Goal: Task Accomplishment & Management: Manage account settings

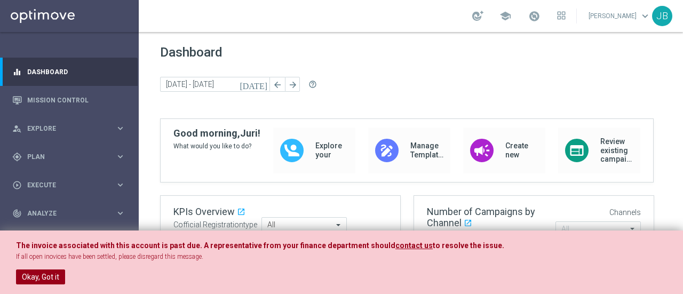
click at [50, 279] on button "Okay, Got it" at bounding box center [40, 277] width 49 height 15
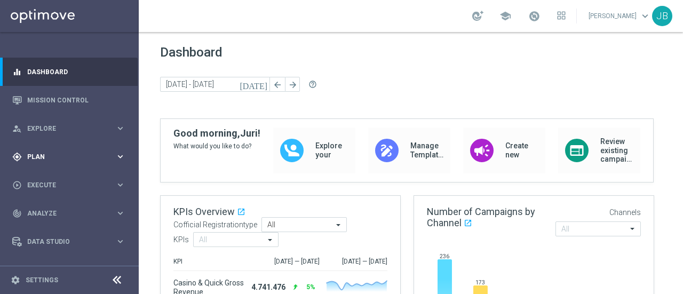
click at [67, 154] on span "Plan" at bounding box center [71, 157] width 88 height 6
click at [56, 179] on link "Target Groups" at bounding box center [69, 179] width 83 height 9
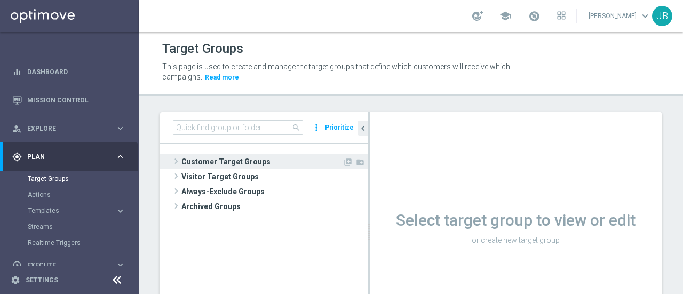
click at [177, 159] on span at bounding box center [176, 161] width 11 height 13
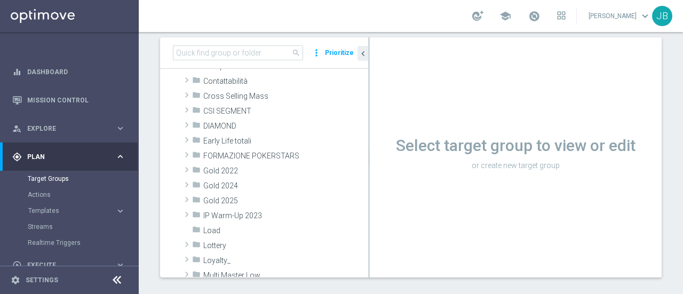
scroll to position [116, 0]
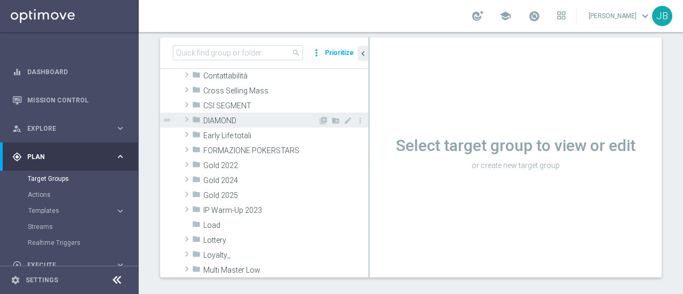
click at [189, 119] on span at bounding box center [187, 119] width 11 height 13
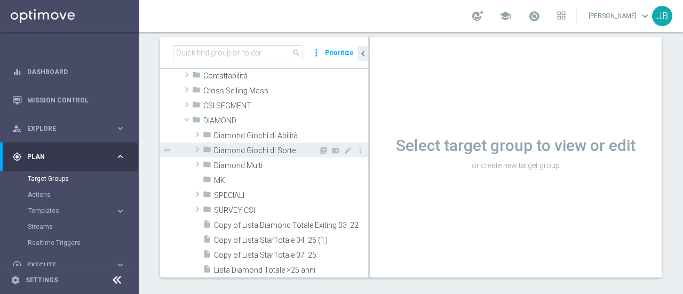
click at [199, 147] on span at bounding box center [197, 149] width 11 height 13
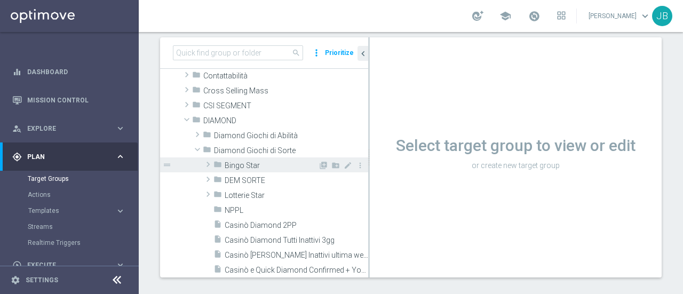
click at [208, 164] on span at bounding box center [208, 164] width 11 height 13
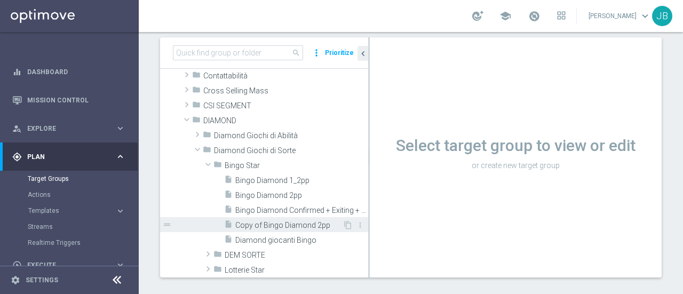
click at [304, 228] on span "Copy of Bingo Diamond 2pp" at bounding box center [288, 225] width 107 height 9
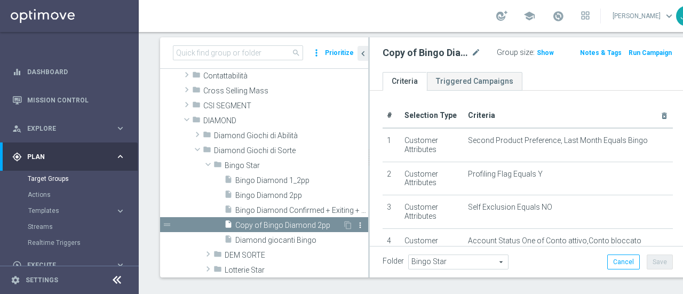
click at [356, 226] on icon "more_vert" at bounding box center [360, 225] width 9 height 9
click at [537, 53] on span "Show" at bounding box center [545, 52] width 17 height 7
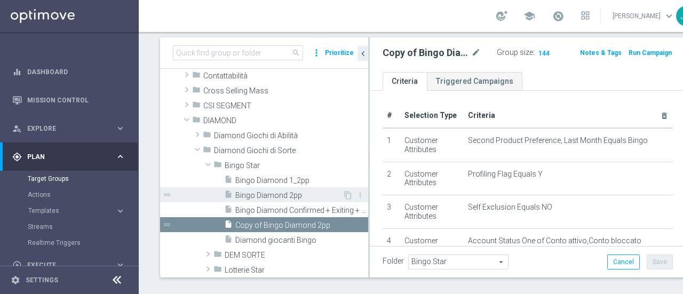
click at [261, 195] on span "Bingo Diamond 2pp" at bounding box center [288, 195] width 107 height 9
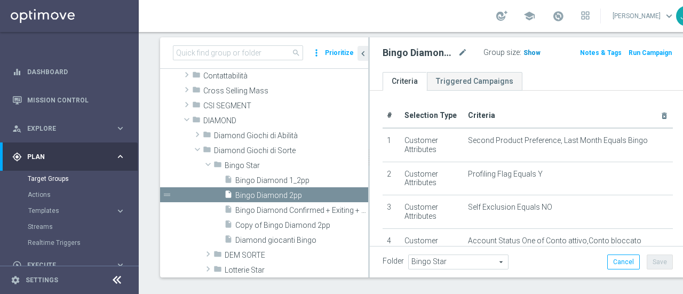
click at [524, 53] on span "Show" at bounding box center [532, 52] width 17 height 7
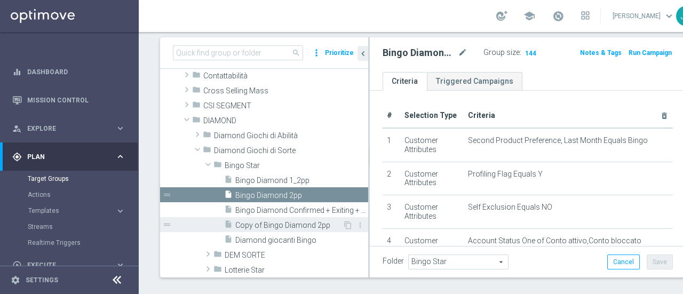
click at [289, 222] on span "Copy of Bingo Diamond 2pp" at bounding box center [288, 225] width 107 height 9
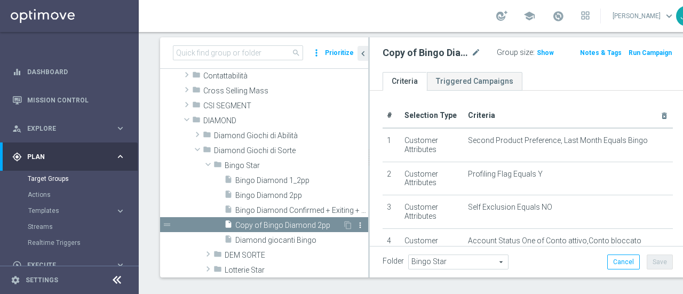
click at [356, 225] on icon "more_vert" at bounding box center [360, 225] width 9 height 9
click at [375, 254] on span "Delete" at bounding box center [382, 256] width 23 height 7
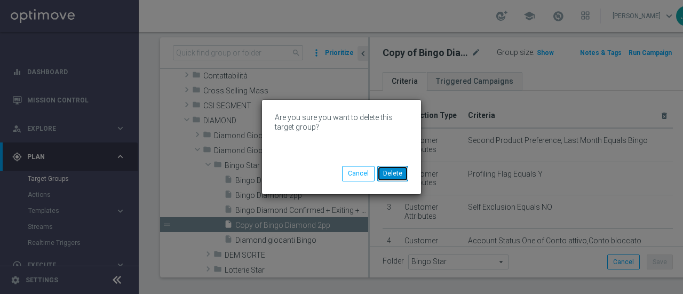
click at [398, 177] on button "Delete" at bounding box center [392, 173] width 31 height 15
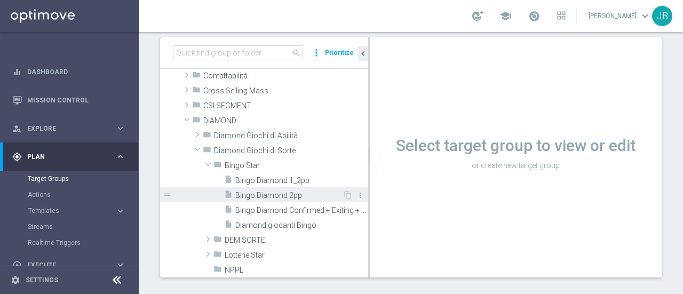
click at [283, 195] on span "Bingo Diamond 2pp" at bounding box center [288, 195] width 107 height 9
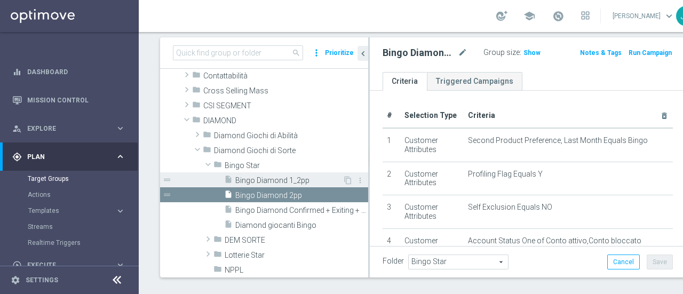
click at [272, 179] on span "Bingo Diamond 1_2pp" at bounding box center [288, 180] width 107 height 9
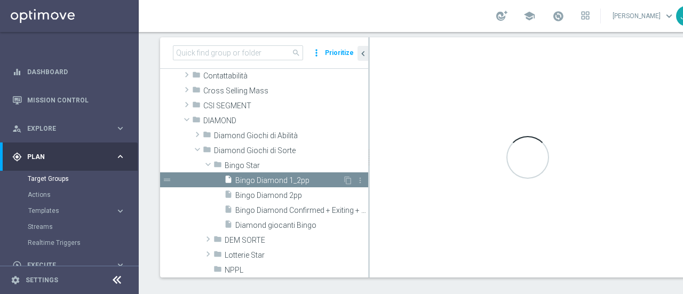
checkbox input "true"
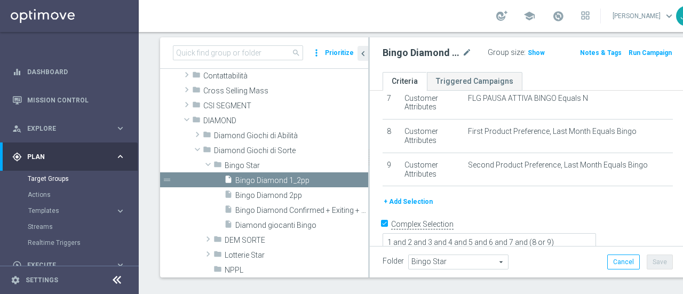
scroll to position [242, 0]
click at [344, 182] on icon "content_copy" at bounding box center [348, 180] width 9 height 9
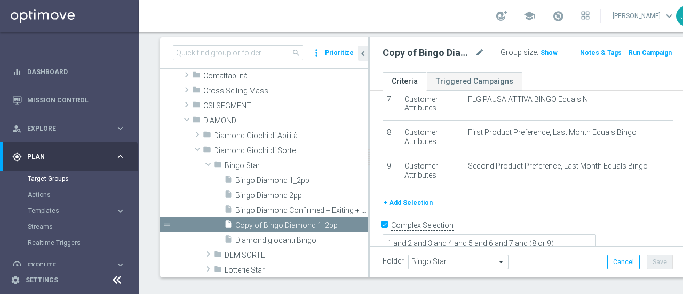
scroll to position [132, 0]
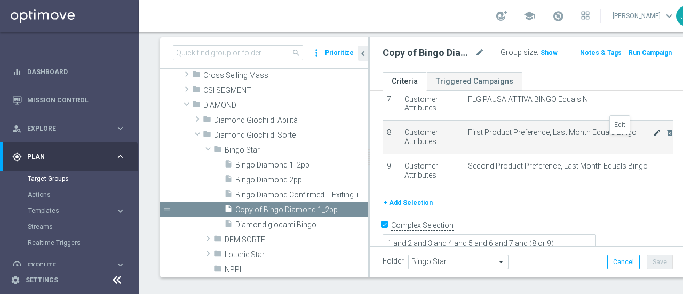
click at [653, 137] on icon "mode_edit" at bounding box center [657, 133] width 9 height 9
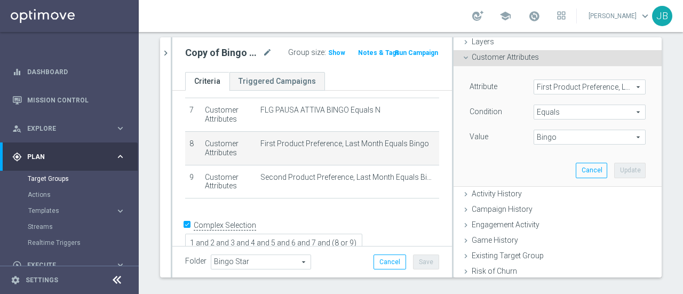
scroll to position [44, 0]
click at [625, 86] on span "First Product Preference, Last Month" at bounding box center [589, 87] width 111 height 14
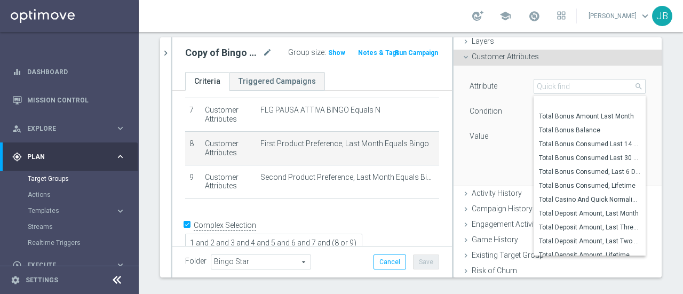
scroll to position [5823, 0]
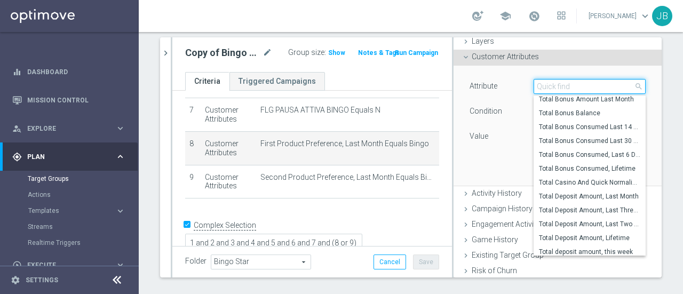
click at [550, 85] on input "search" at bounding box center [590, 86] width 112 height 15
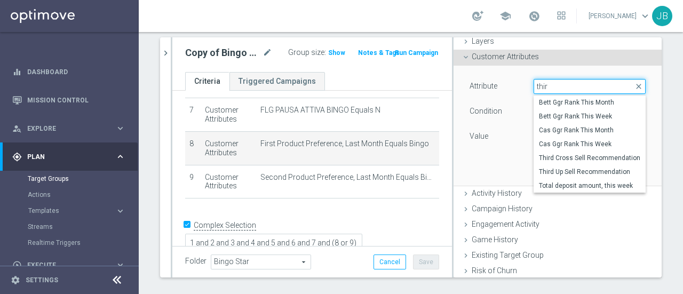
scroll to position [0, 0]
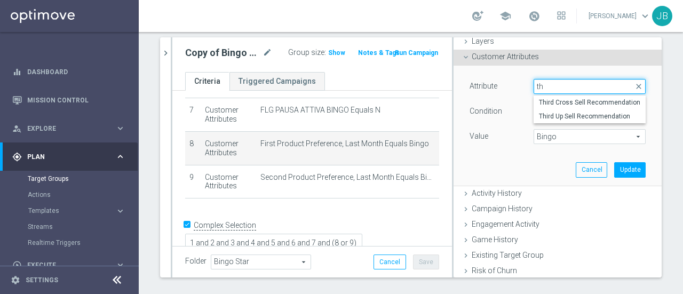
type input "t"
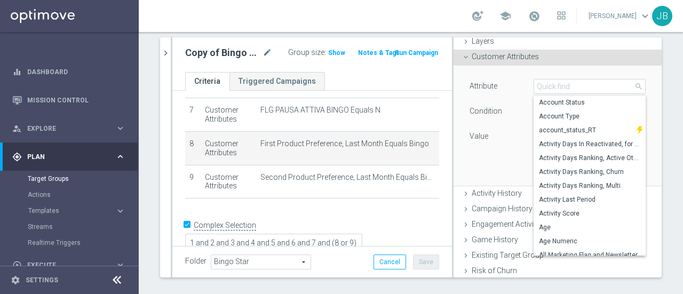
click at [504, 101] on div "Attribute First Product Preference, Last Month First Product Preference, Last M…" at bounding box center [558, 112] width 176 height 67
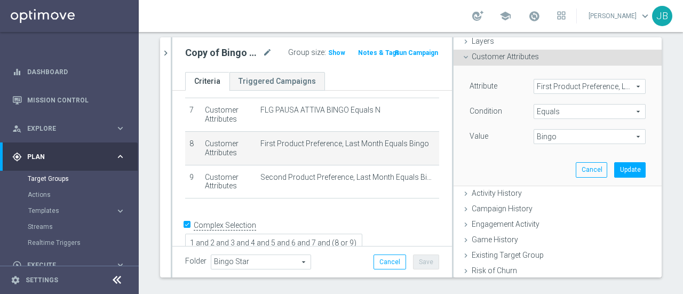
click at [623, 84] on span "First Product Preference, Last Month" at bounding box center [589, 87] width 111 height 14
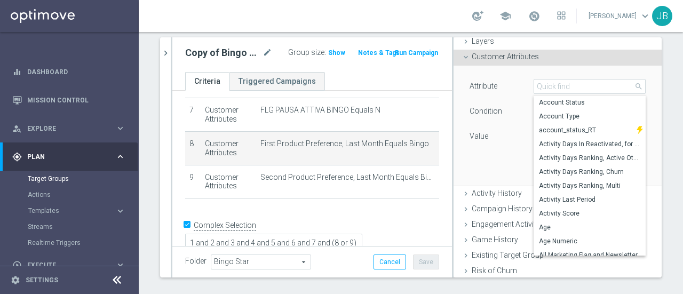
click at [640, 81] on div "Attribute First Product Preference, Last Month First Product Preference, Last M…" at bounding box center [558, 126] width 208 height 121
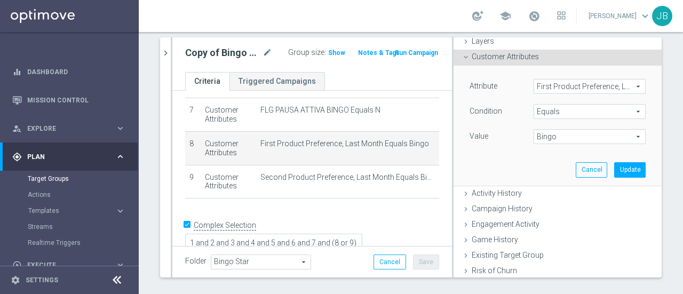
click at [624, 88] on span "First Product Preference, Last Month" at bounding box center [589, 87] width 111 height 14
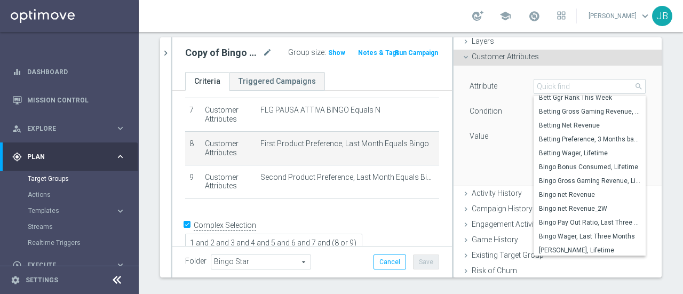
scroll to position [290, 0]
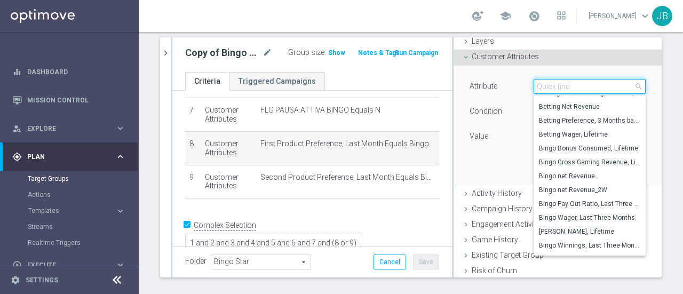
click at [569, 82] on input "search" at bounding box center [590, 86] width 112 height 15
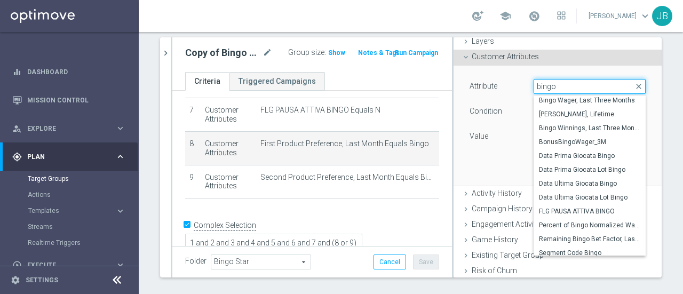
scroll to position [73, 0]
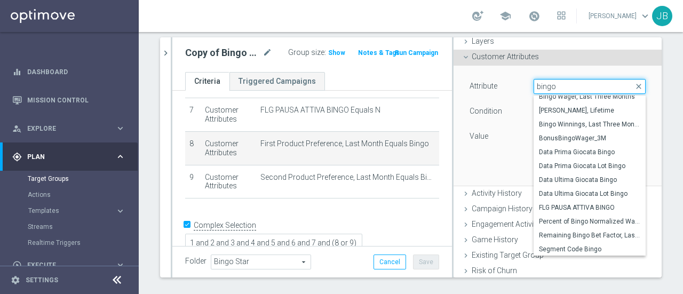
click at [552, 85] on input "bingo" at bounding box center [590, 86] width 112 height 15
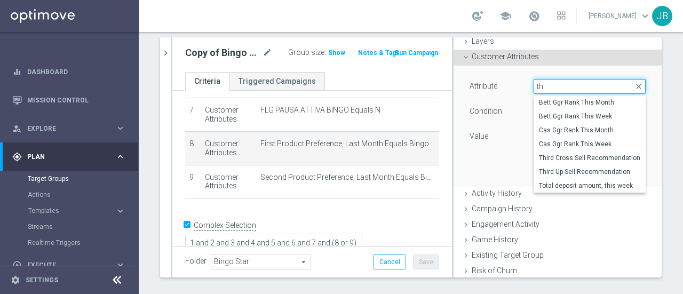
type input "t"
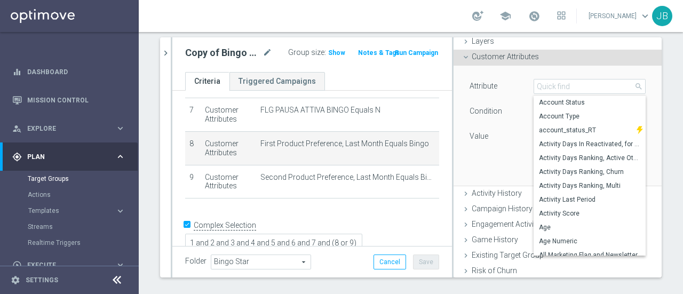
click at [658, 140] on div "search more_vert Prioritize Customer Target Groups library_add create_new_folde…" at bounding box center [411, 170] width 545 height 266
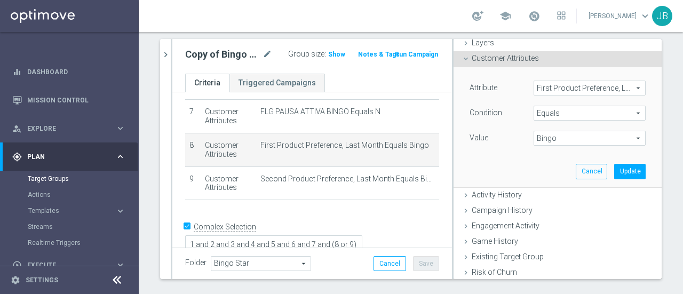
scroll to position [80, 0]
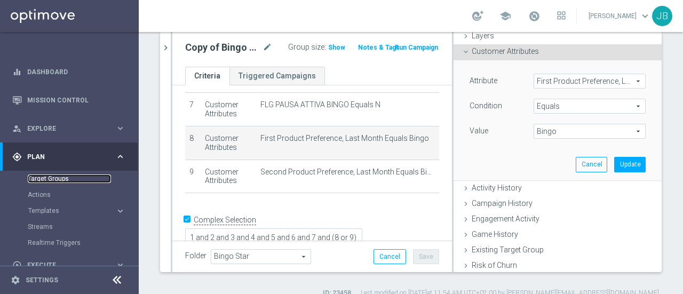
click at [60, 176] on link "Target Groups" at bounding box center [69, 179] width 83 height 9
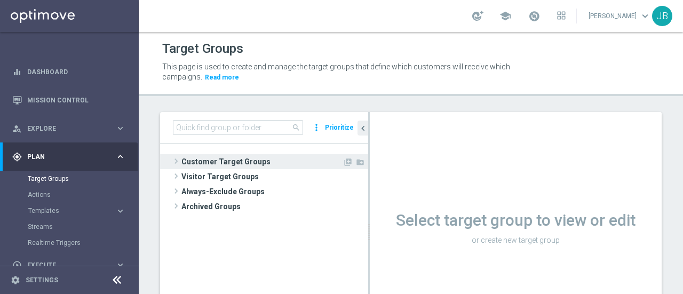
click at [173, 161] on span at bounding box center [176, 161] width 11 height 13
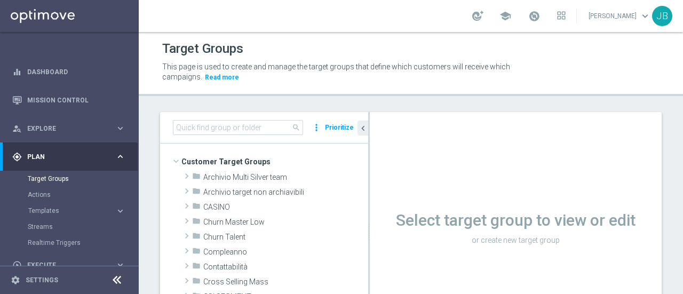
scroll to position [85, 0]
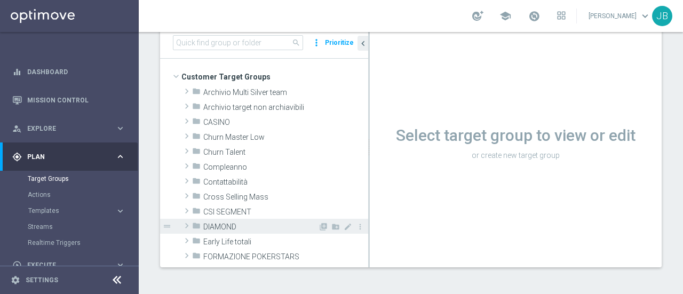
click at [189, 224] on span at bounding box center [187, 225] width 11 height 13
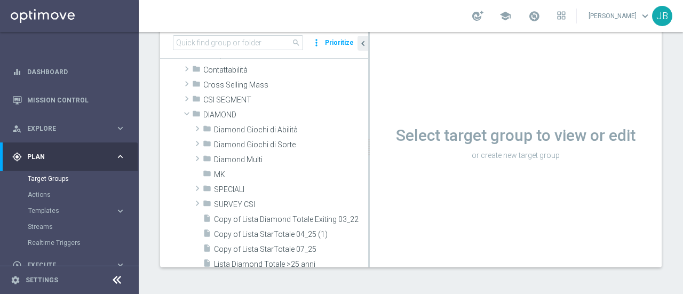
scroll to position [124, 0]
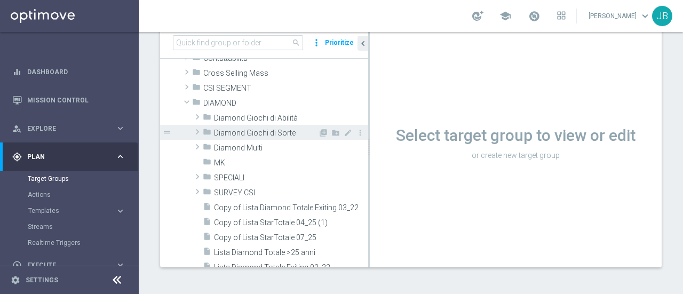
click at [198, 128] on span at bounding box center [197, 131] width 11 height 13
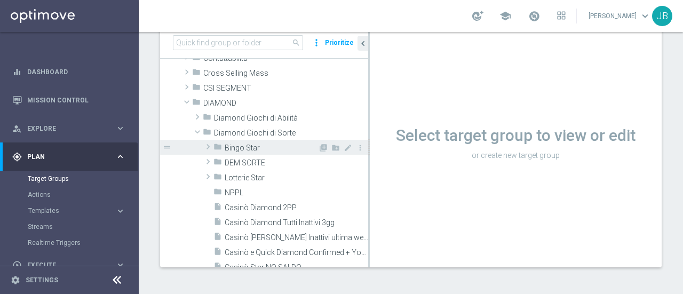
click at [208, 144] on span at bounding box center [208, 146] width 11 height 13
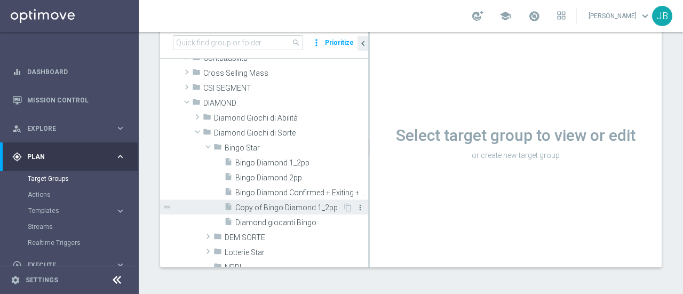
click at [356, 207] on icon "more_vert" at bounding box center [360, 207] width 9 height 9
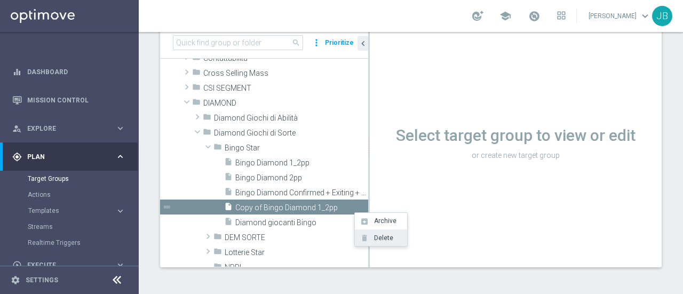
click at [382, 237] on span "Delete" at bounding box center [382, 237] width 23 height 7
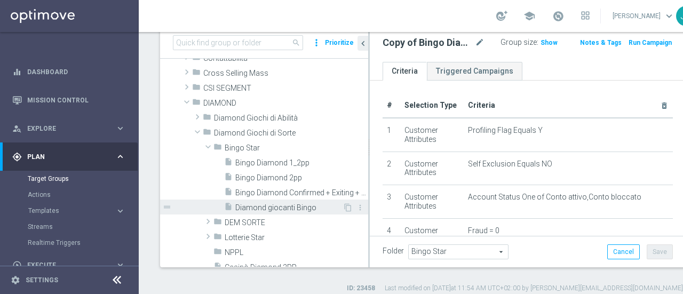
click at [298, 208] on span "Diamond giocanti Bingo" at bounding box center [288, 207] width 107 height 9
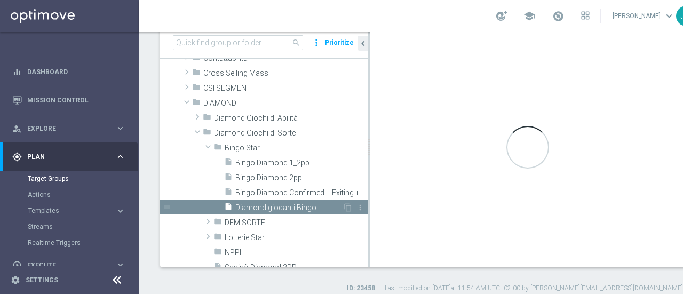
checkbox input "false"
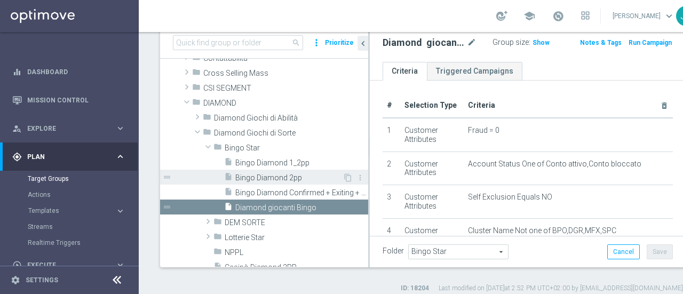
click at [255, 178] on span "Bingo Diamond 2pp" at bounding box center [288, 178] width 107 height 9
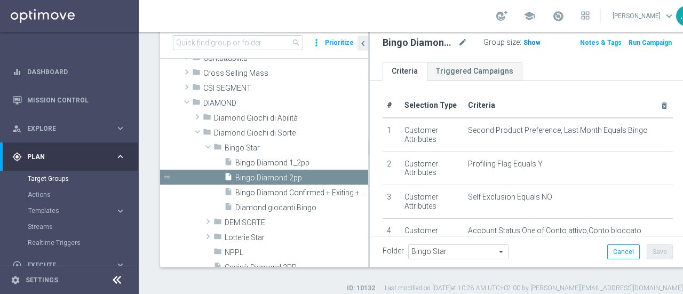
click at [524, 43] on span "Show" at bounding box center [532, 42] width 17 height 7
click at [524, 43] on span "144" at bounding box center [530, 44] width 13 height 10
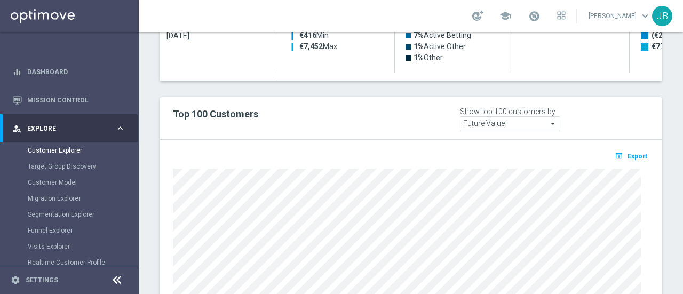
scroll to position [602, 0]
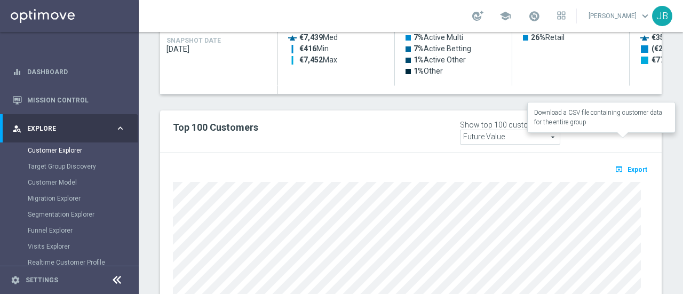
click at [633, 166] on span "Export" at bounding box center [638, 169] width 20 height 7
